Goal: Task Accomplishment & Management: Use online tool/utility

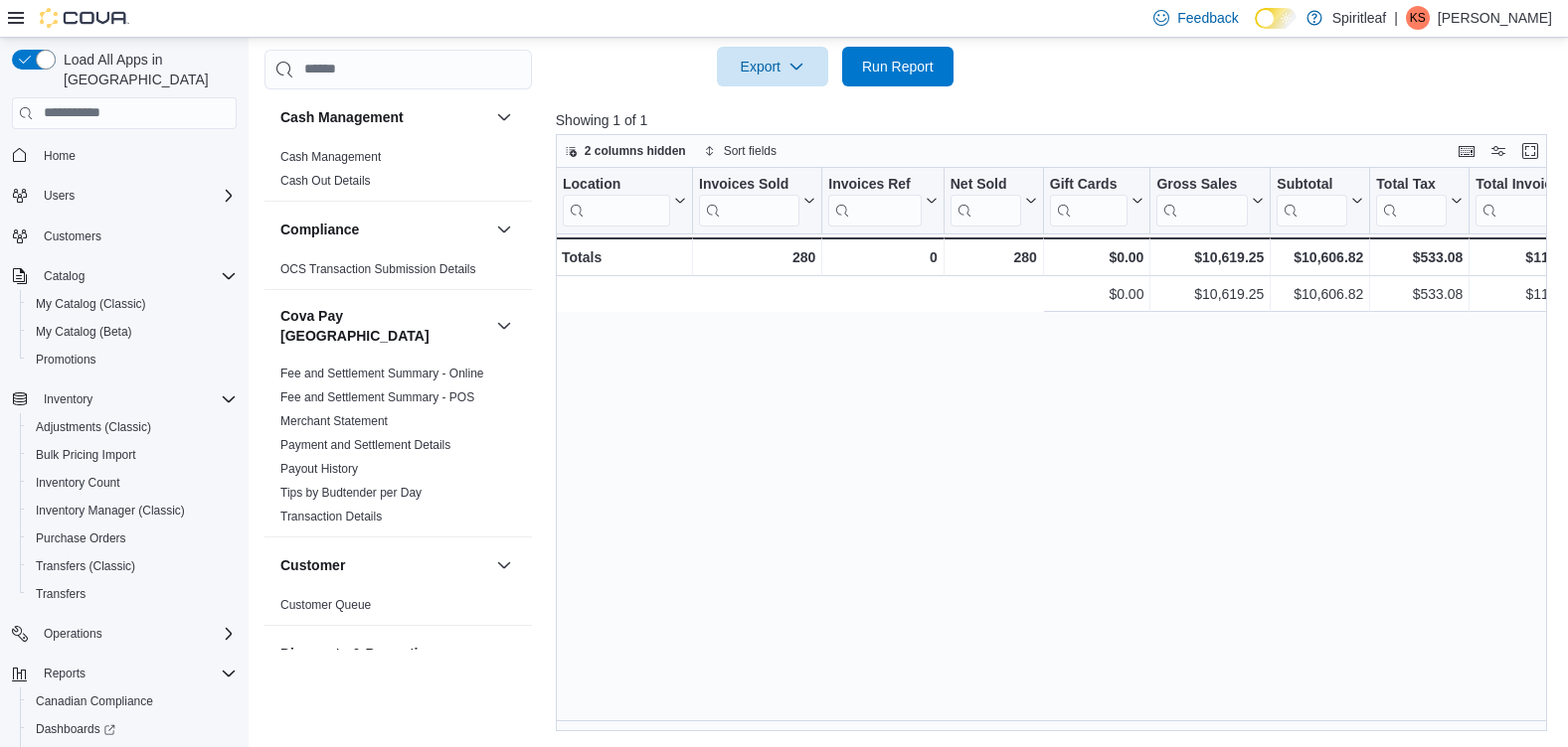
scroll to position [0, 649]
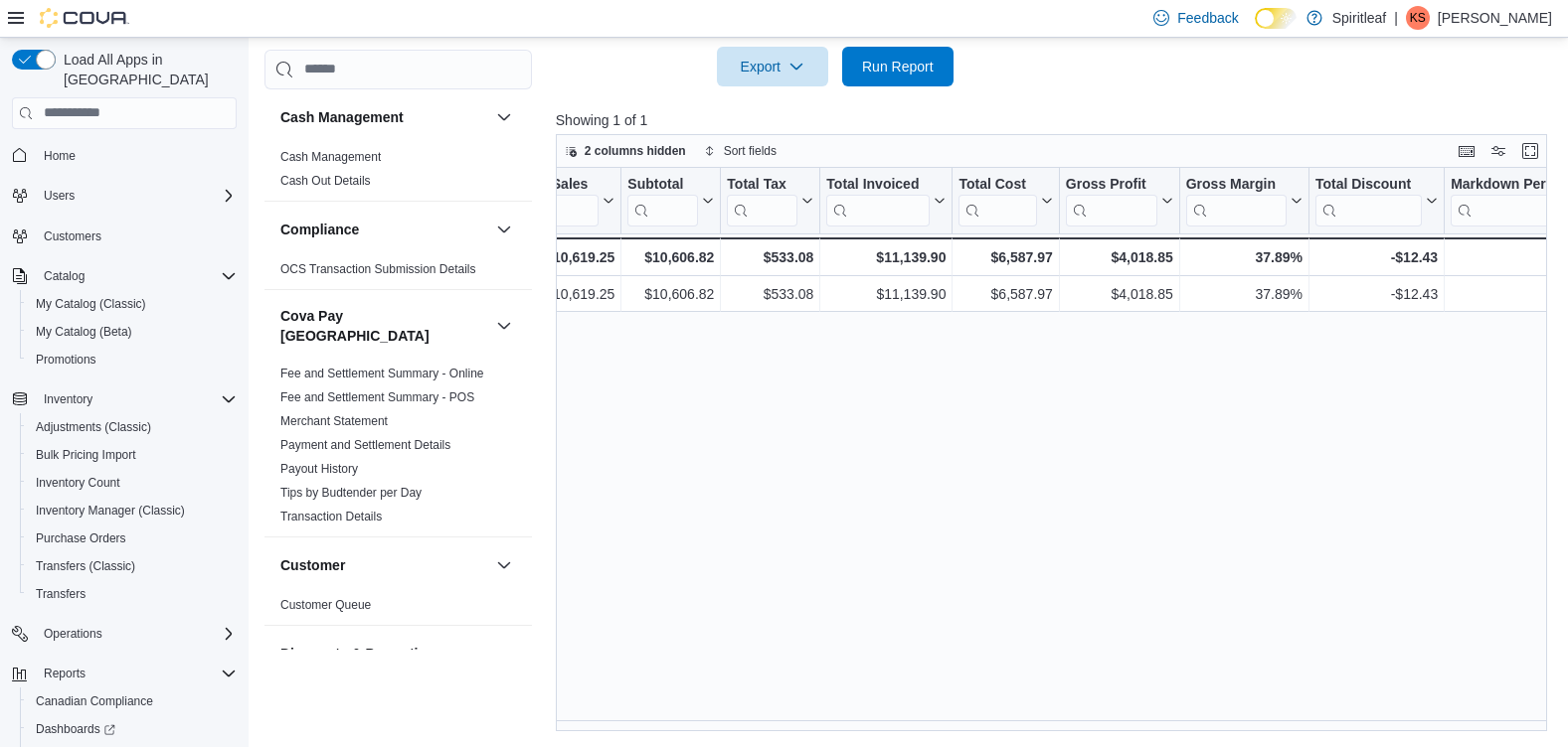
click at [1163, 445] on div "Location Click to view column header actions Invoices Sold Click to view column…" at bounding box center [1057, 451] width 1001 height 565
click at [70, 746] on span "Reports" at bounding box center [57, 757] width 42 height 16
type input "**********"
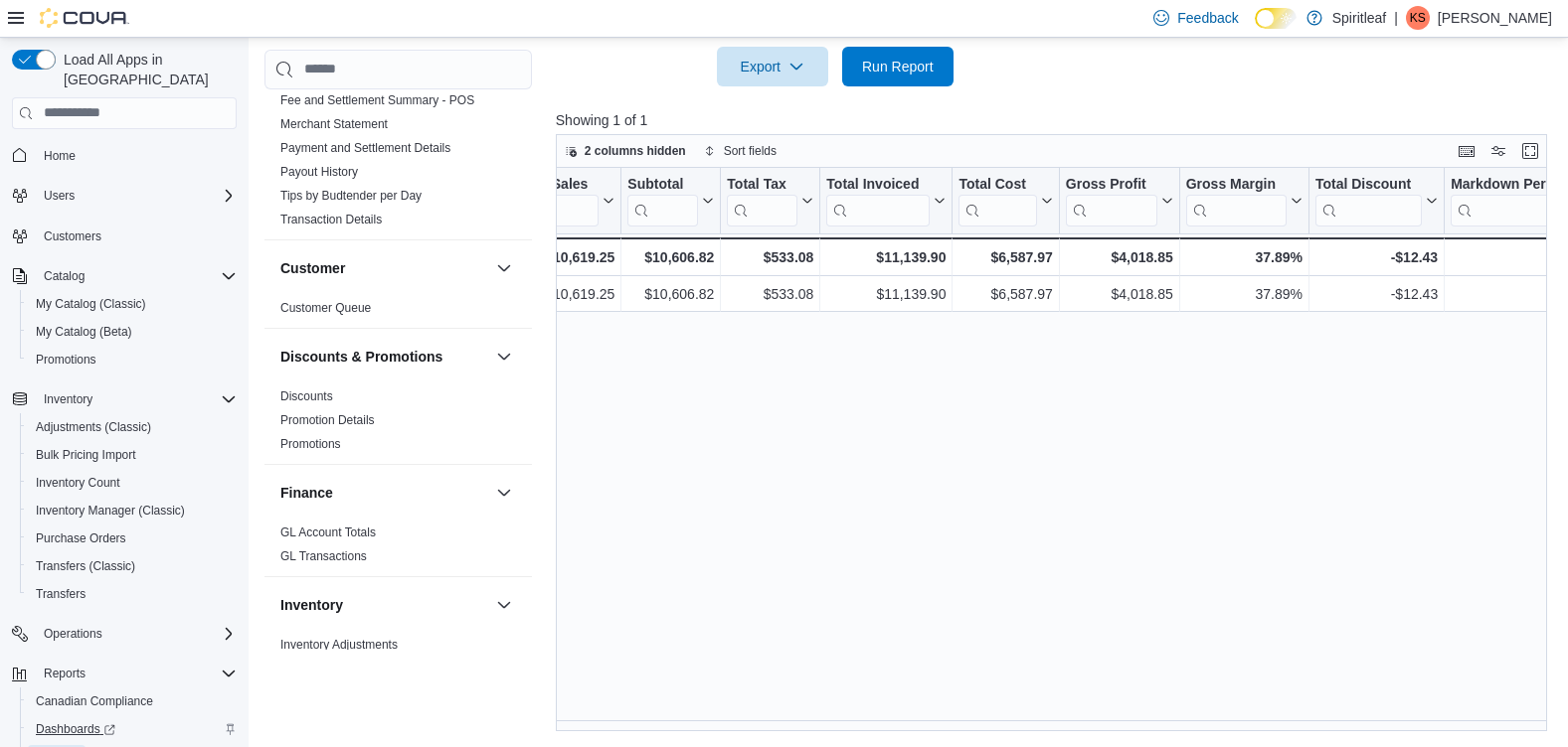
scroll to position [298, 0]
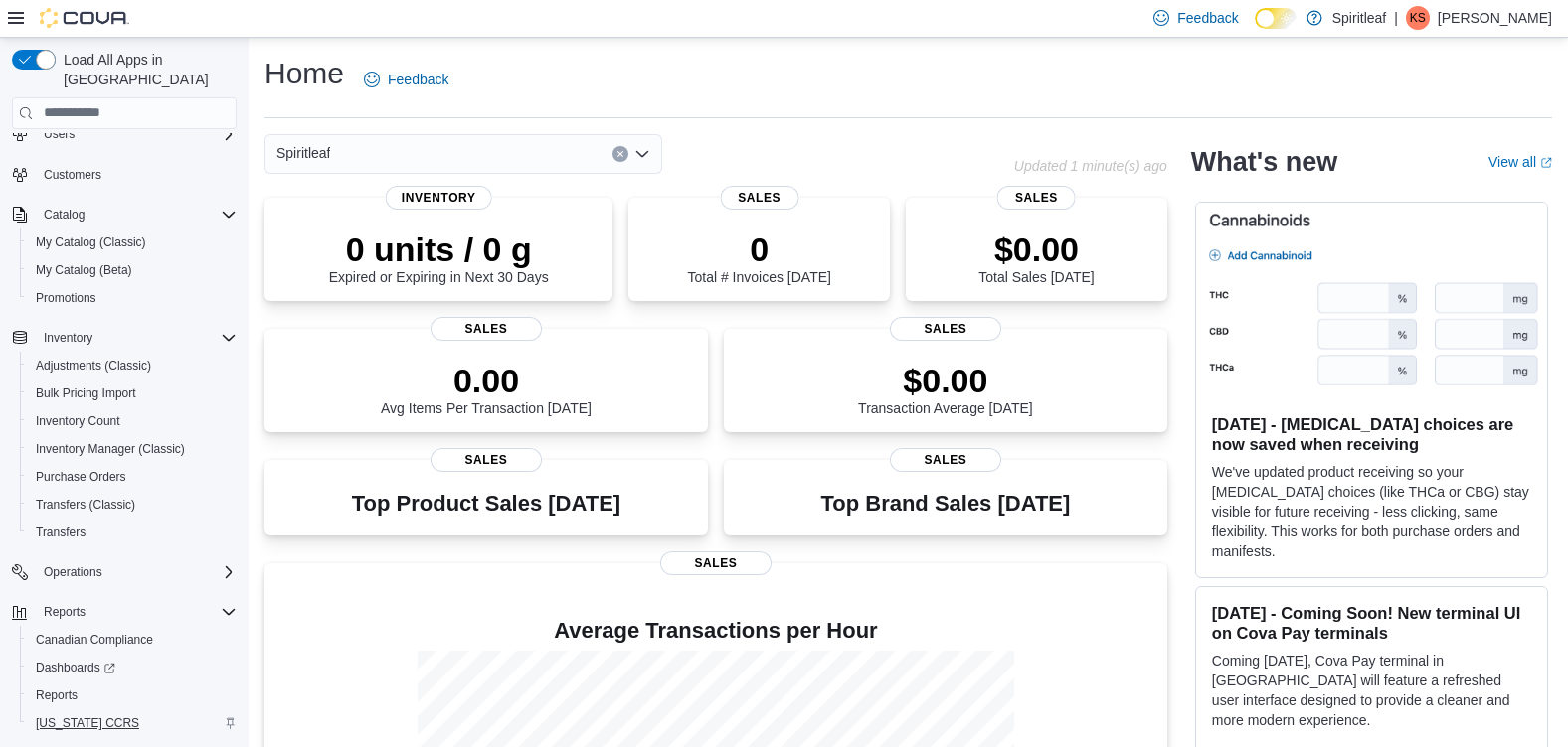
scroll to position [94, 0]
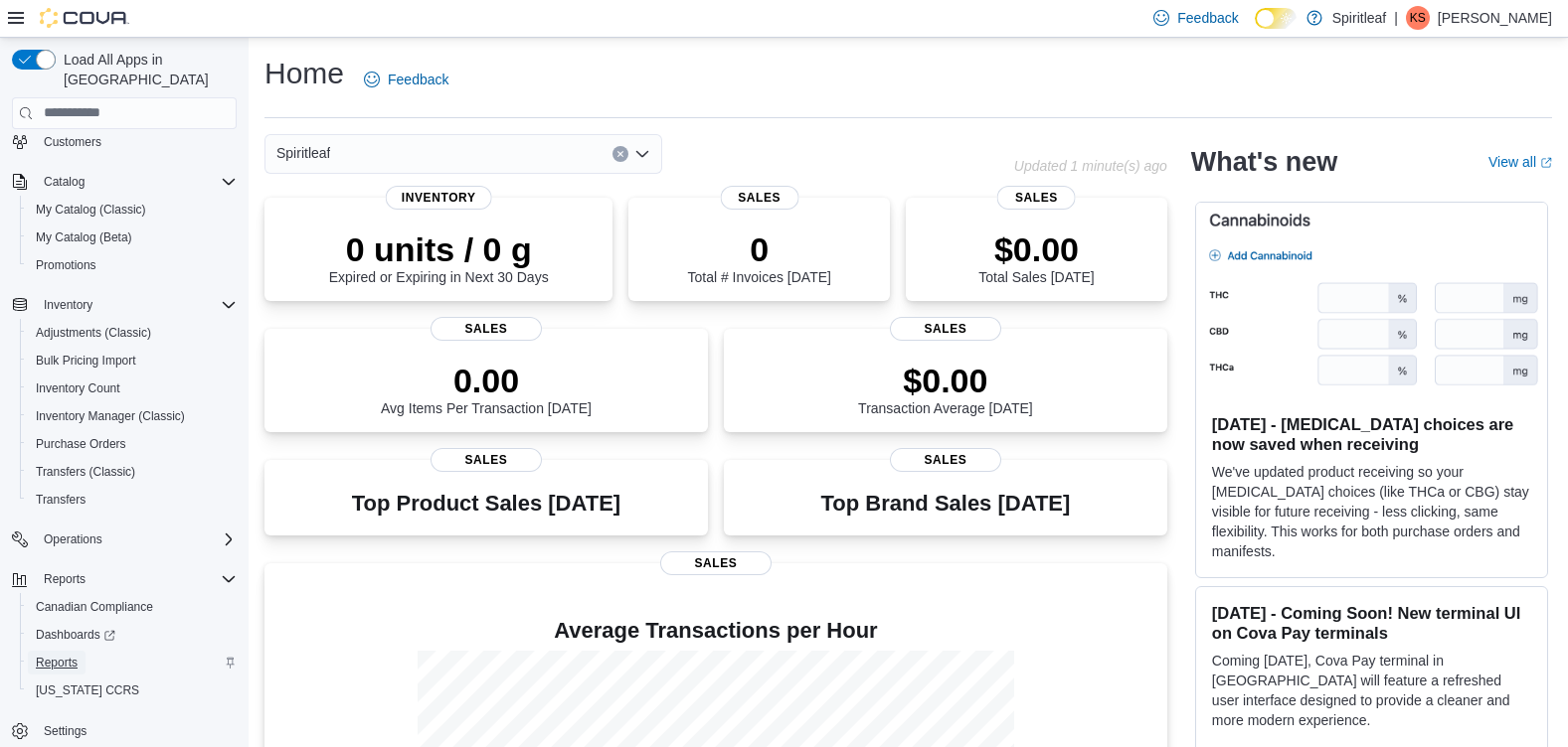
click at [56, 654] on span "Reports" at bounding box center [57, 662] width 42 height 16
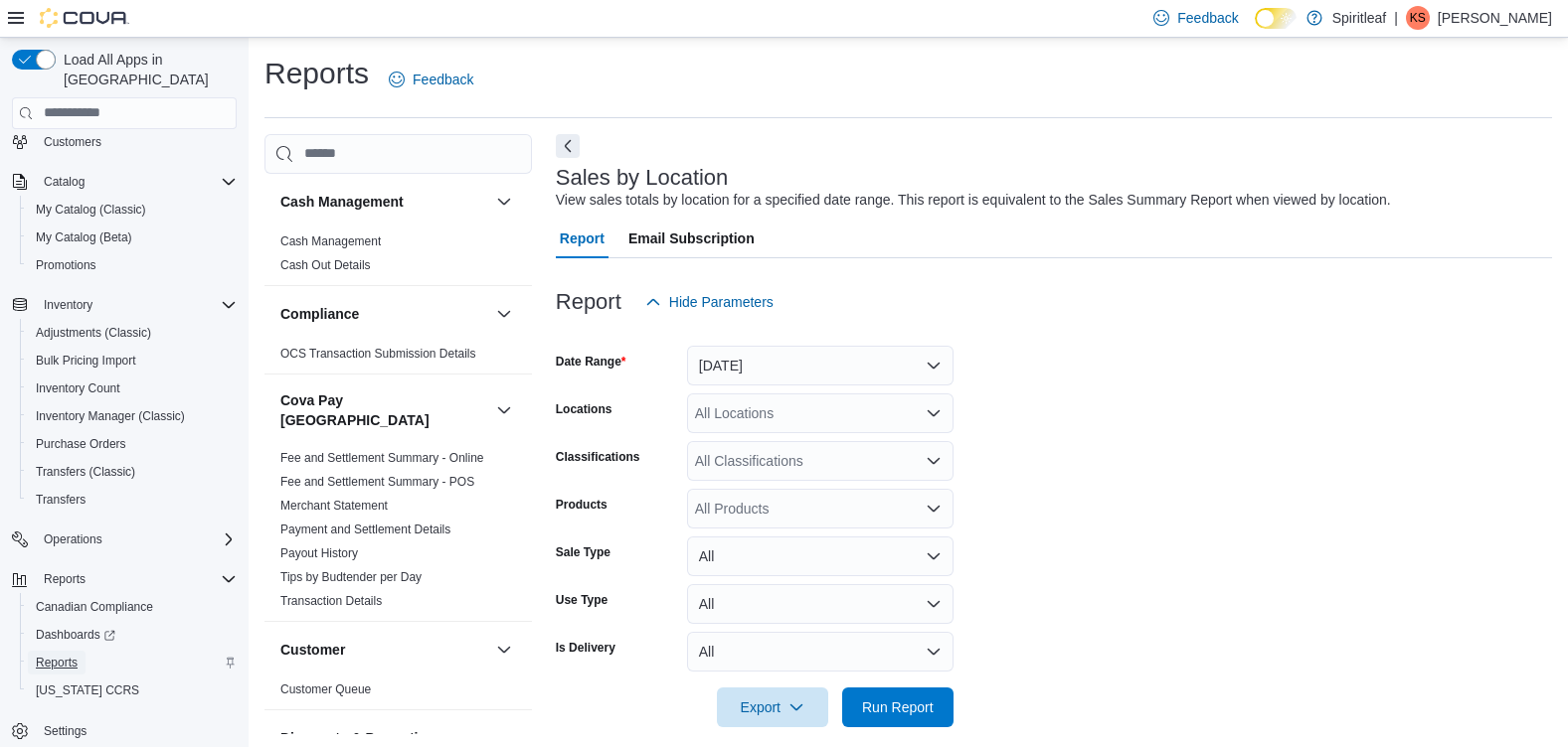
scroll to position [20, 0]
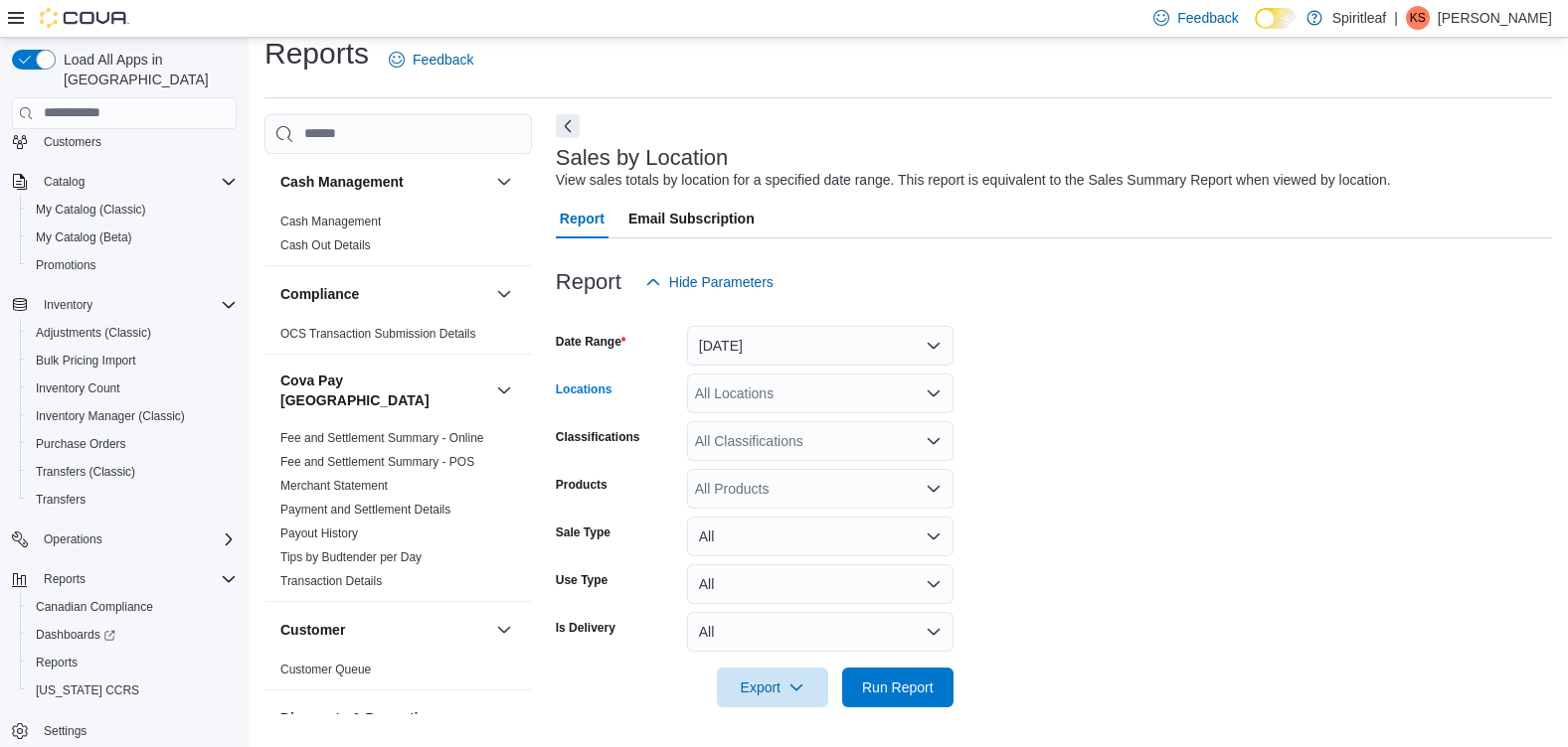
click at [901, 402] on div "All Locations" at bounding box center [820, 394] width 267 height 40
type input "***"
click at [838, 431] on span "264 - Sexsmith" at bounding box center [805, 428] width 93 height 20
click at [1119, 455] on form "Date Range [DATE] Locations 264 - Sexsmith Classifications All Classifications …" at bounding box center [1054, 505] width 996 height 406
click at [907, 681] on span "Run Report" at bounding box center [897, 686] width 72 height 20
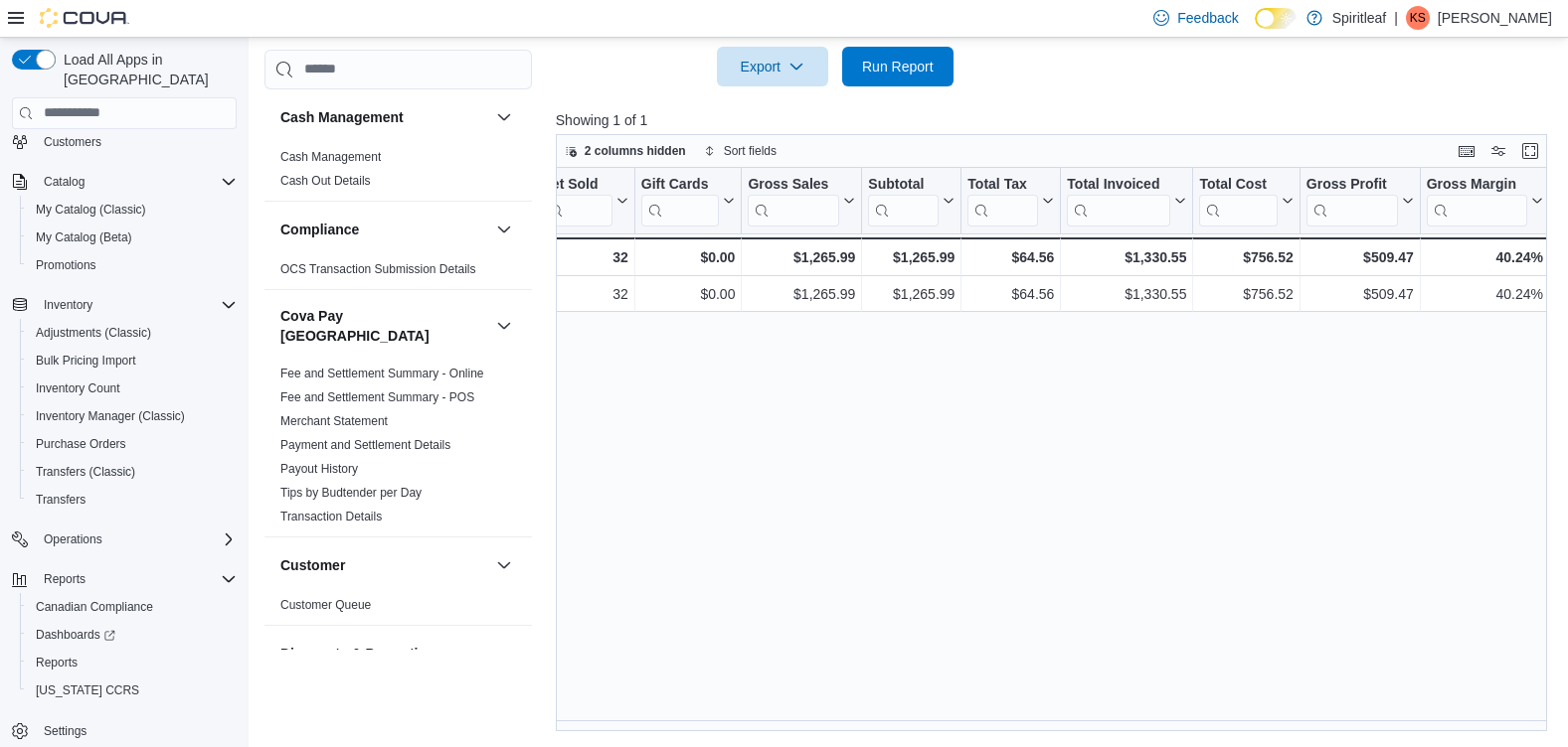
scroll to position [0, 470]
